Goal: Information Seeking & Learning: Learn about a topic

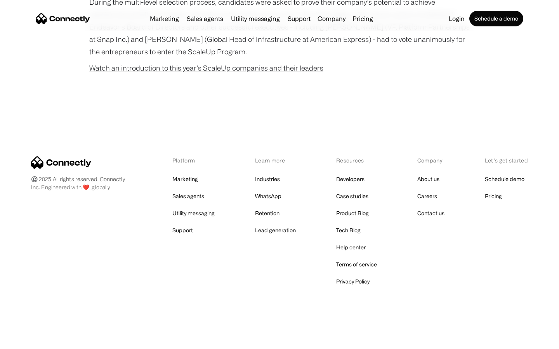
scroll to position [498, 0]
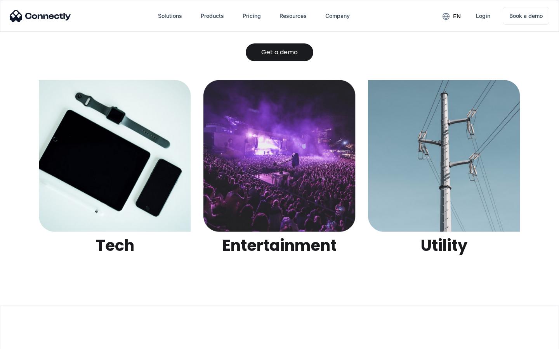
scroll to position [2448, 0]
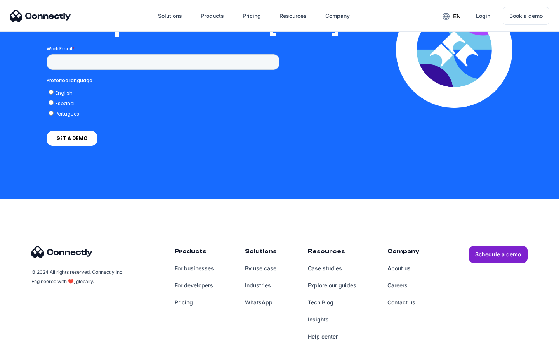
scroll to position [1578, 0]
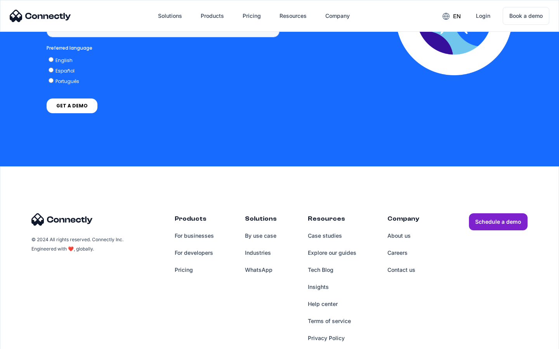
scroll to position [581, 0]
